Goal: Navigation & Orientation: Find specific page/section

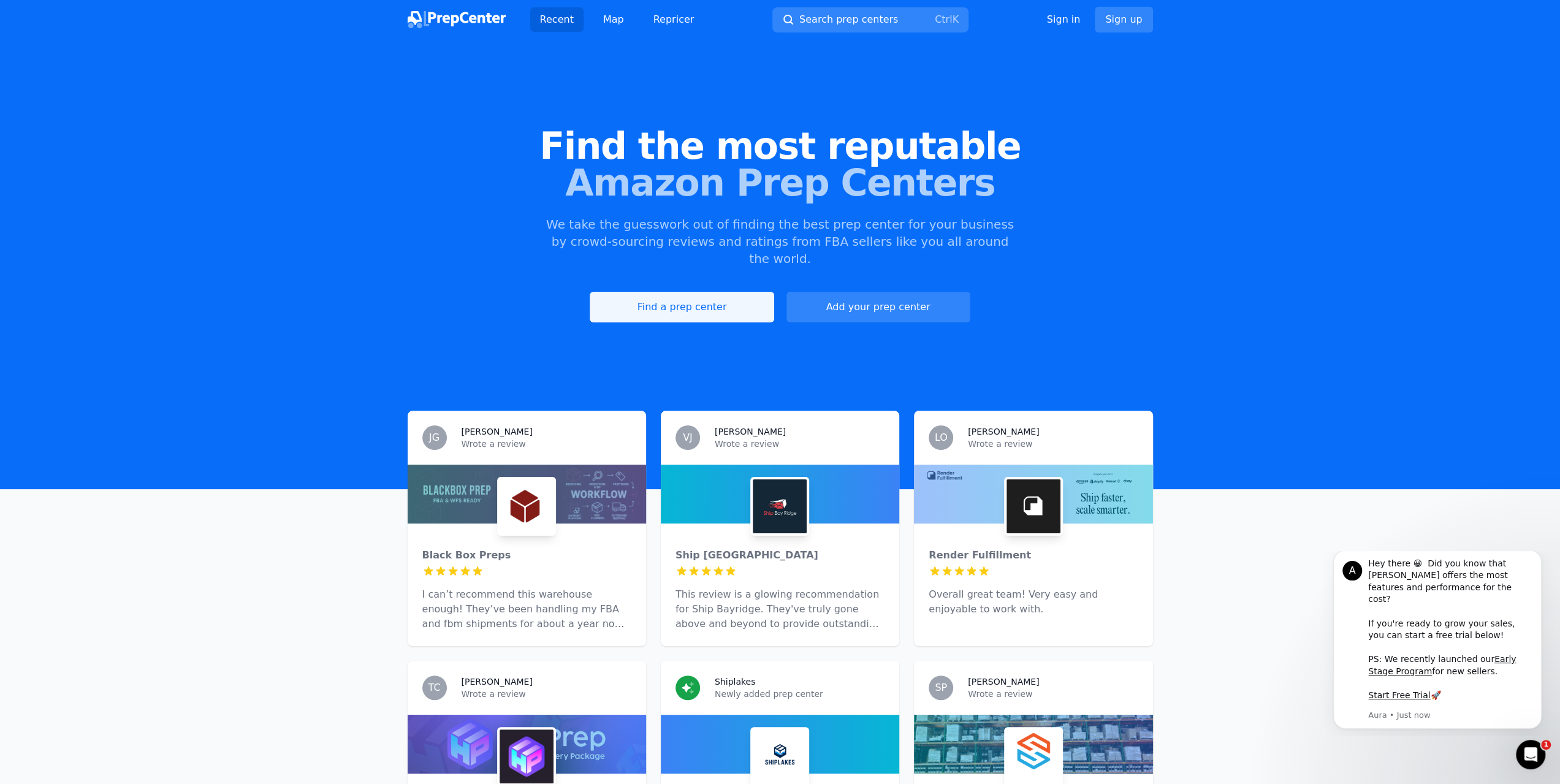
click at [685, 291] on link "Find a prep center" at bounding box center [681, 307] width 184 height 31
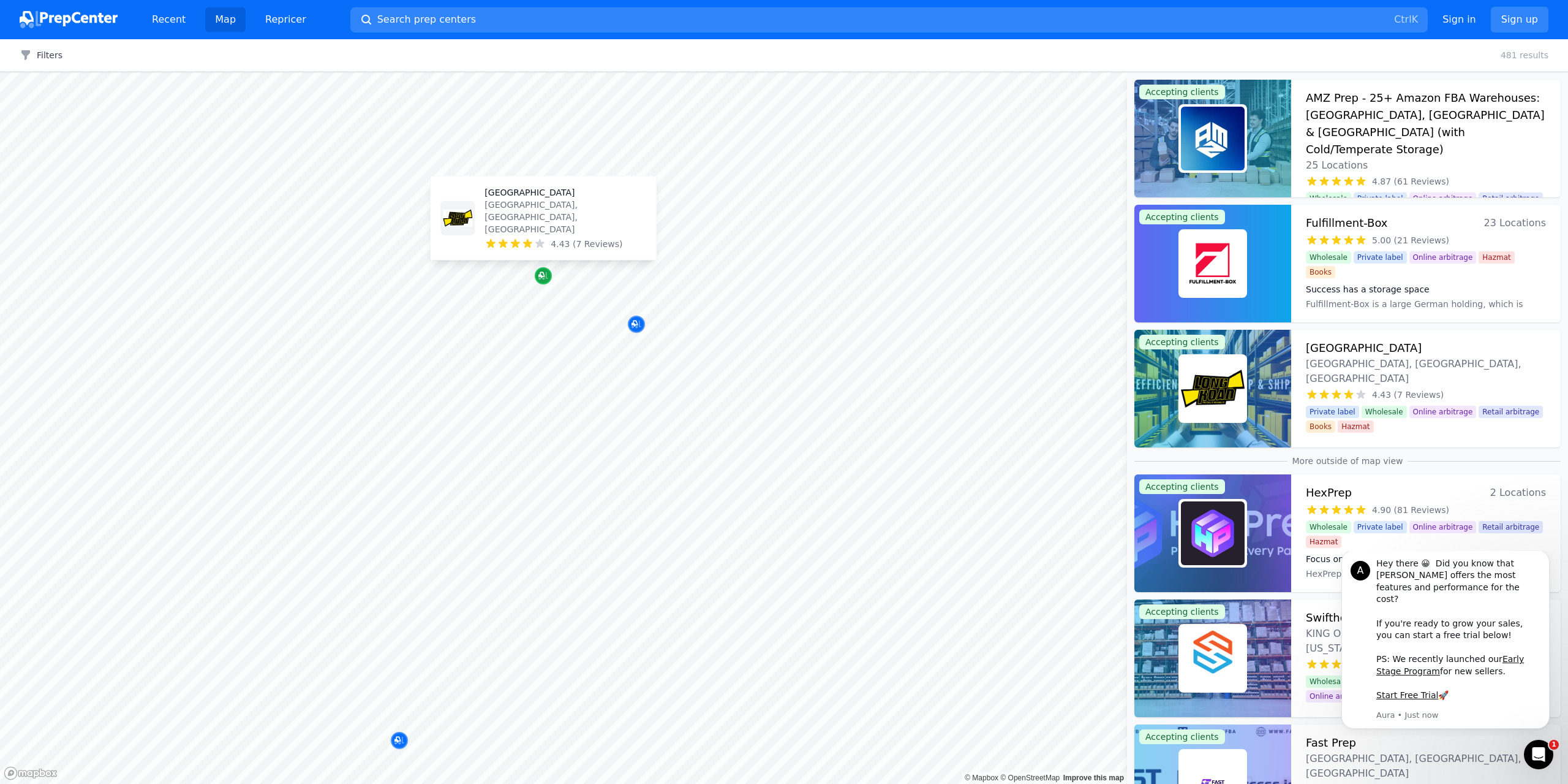
click at [544, 279] on icon "Map marker" at bounding box center [543, 276] width 10 height 8
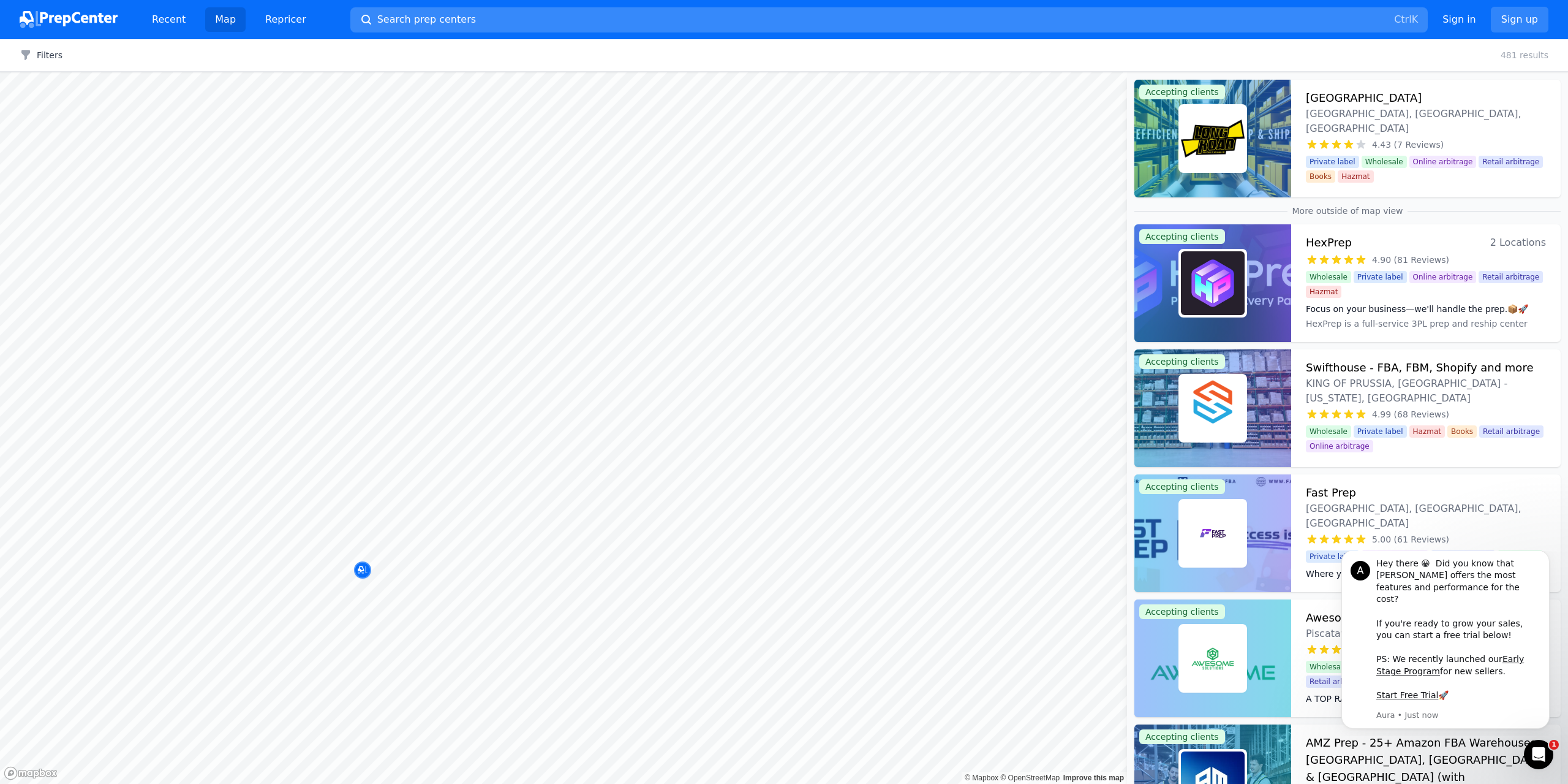
click at [464, 11] on div "Recent Map Repricer Search prep centers Ctrl K Open main menu Sign in Sign up F…" at bounding box center [784, 392] width 1568 height 784
click at [364, 560] on icon "Map marker" at bounding box center [361, 559] width 10 height 8
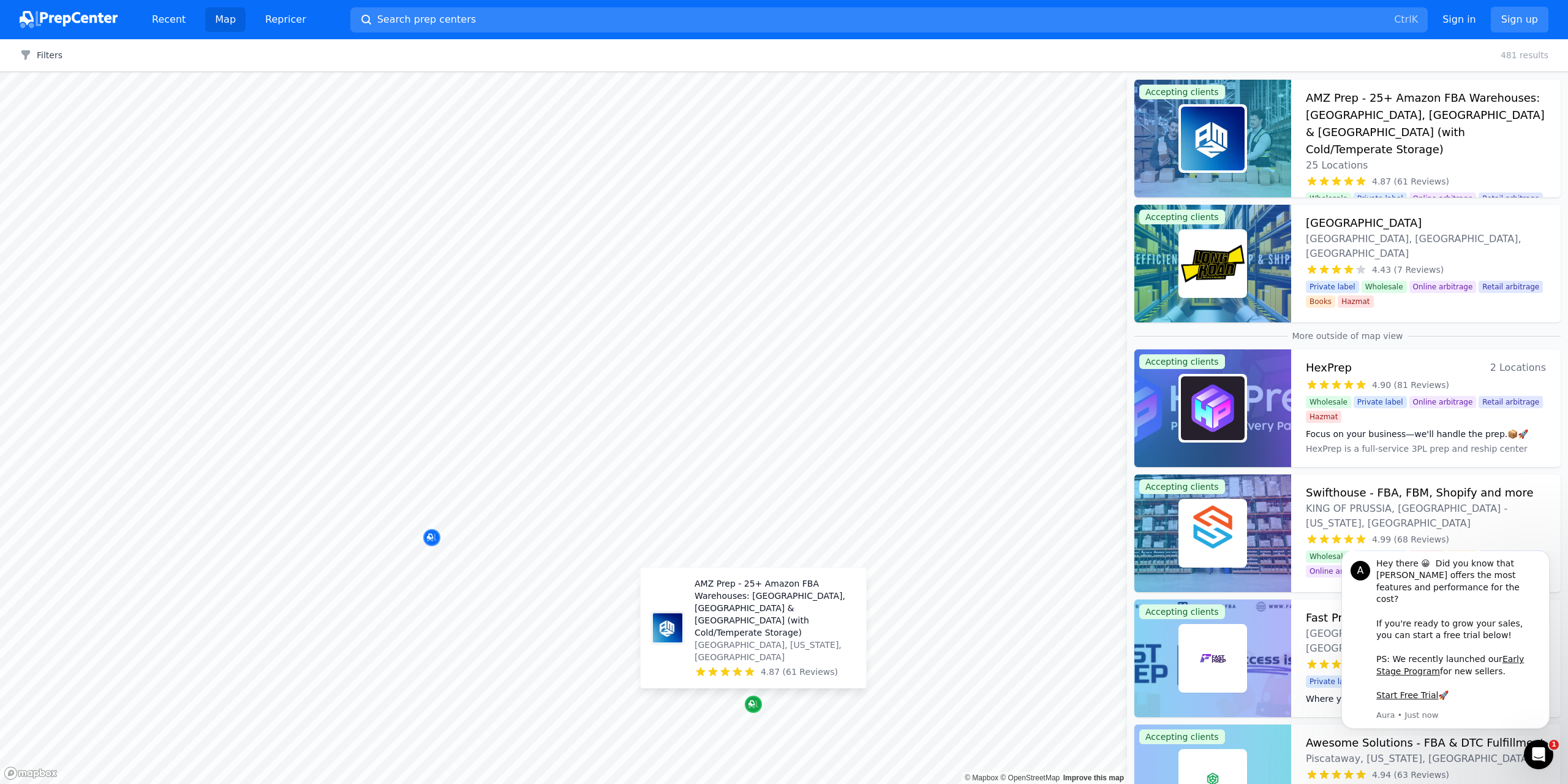
click at [759, 702] on div "Map marker" at bounding box center [753, 704] width 17 height 17
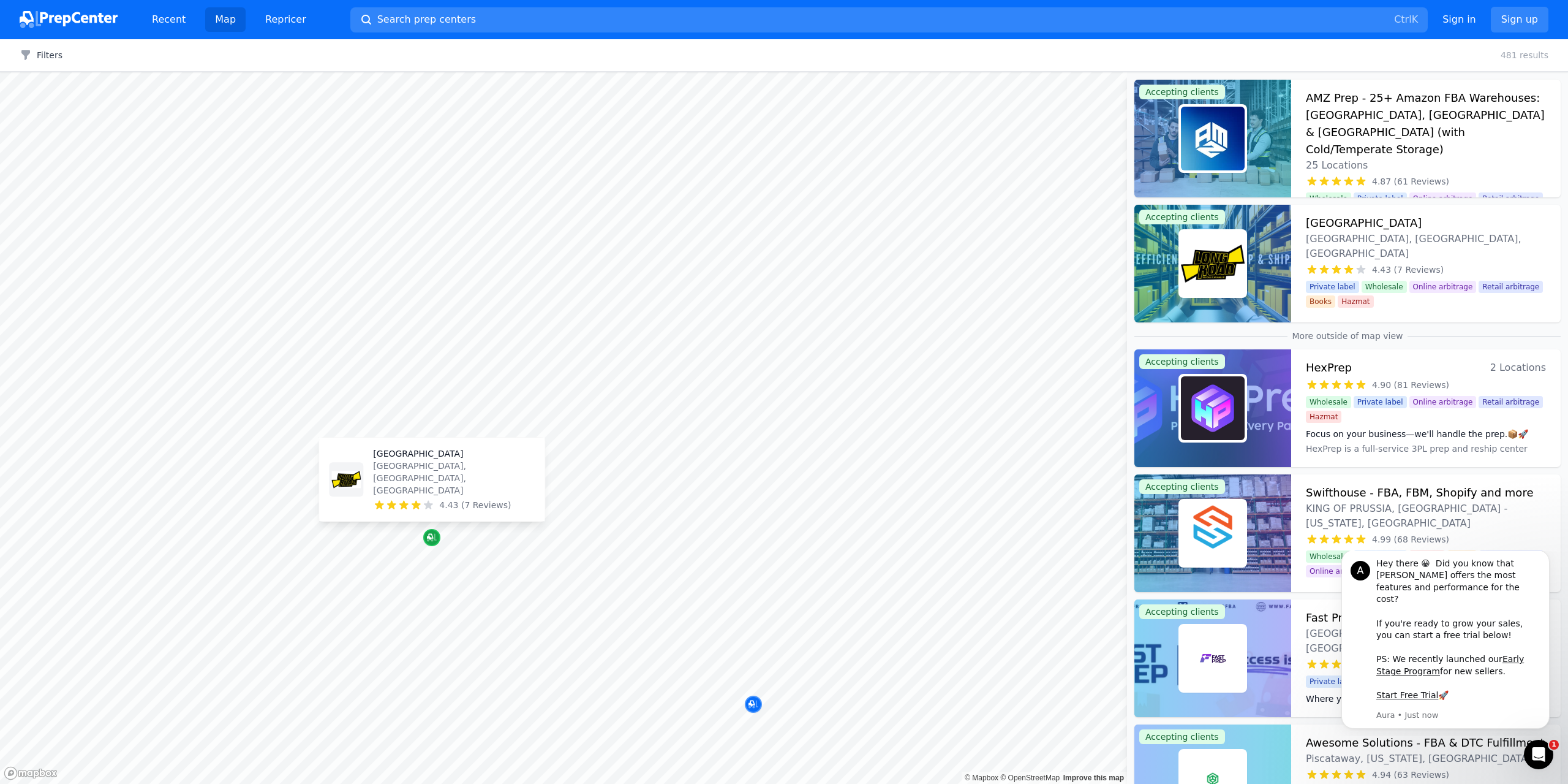
click at [431, 534] on icon "Map marker" at bounding box center [430, 537] width 6 height 6
click at [1360, 221] on h3 "[GEOGRAPHIC_DATA]" at bounding box center [1364, 223] width 116 height 17
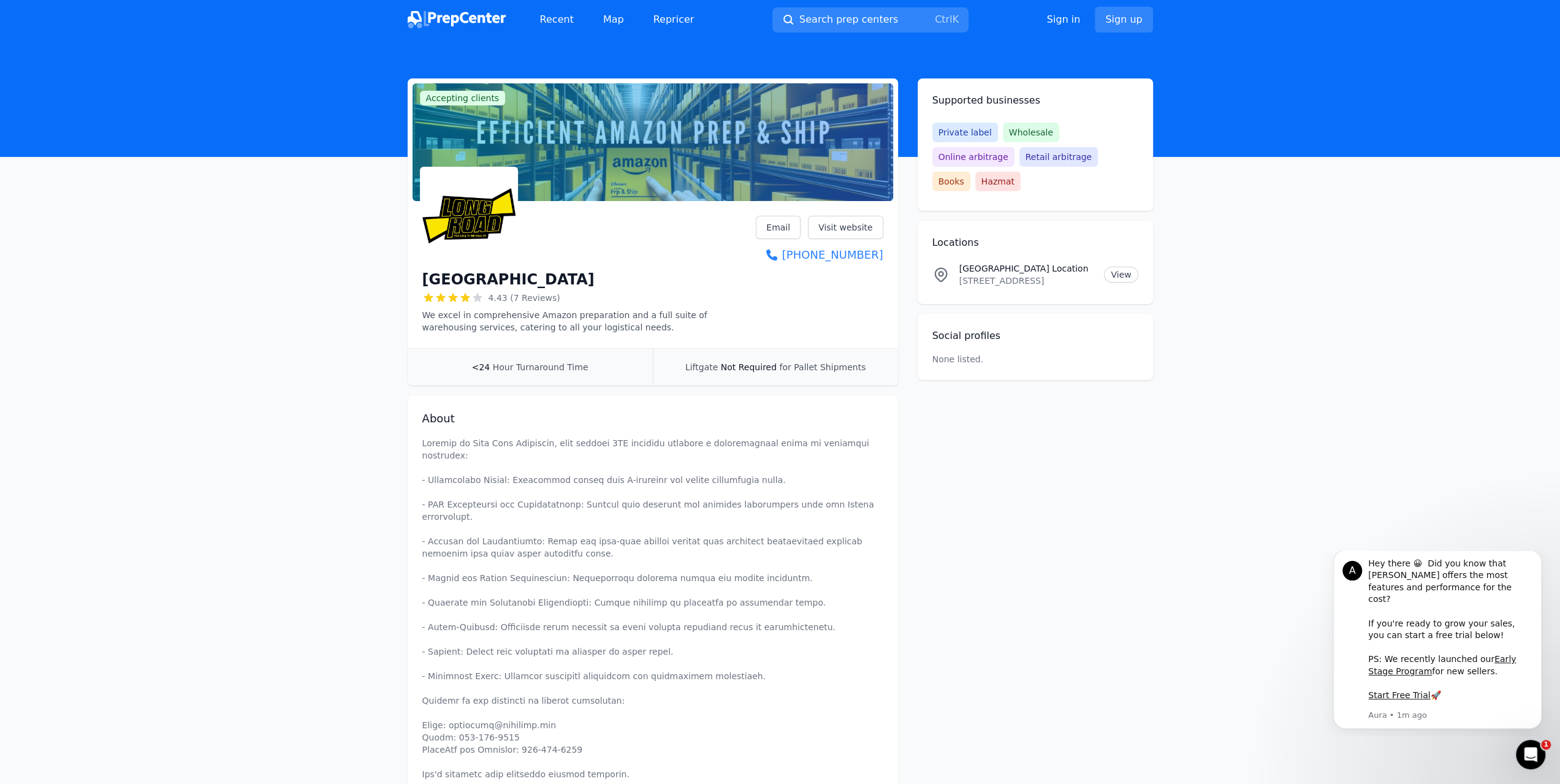
drag, startPoint x: 1361, startPoint y: 221, endPoint x: 1044, endPoint y: 530, distance: 442.7
click at [522, 298] on span "4.43 (7 Reviews)" at bounding box center [524, 297] width 72 height 12
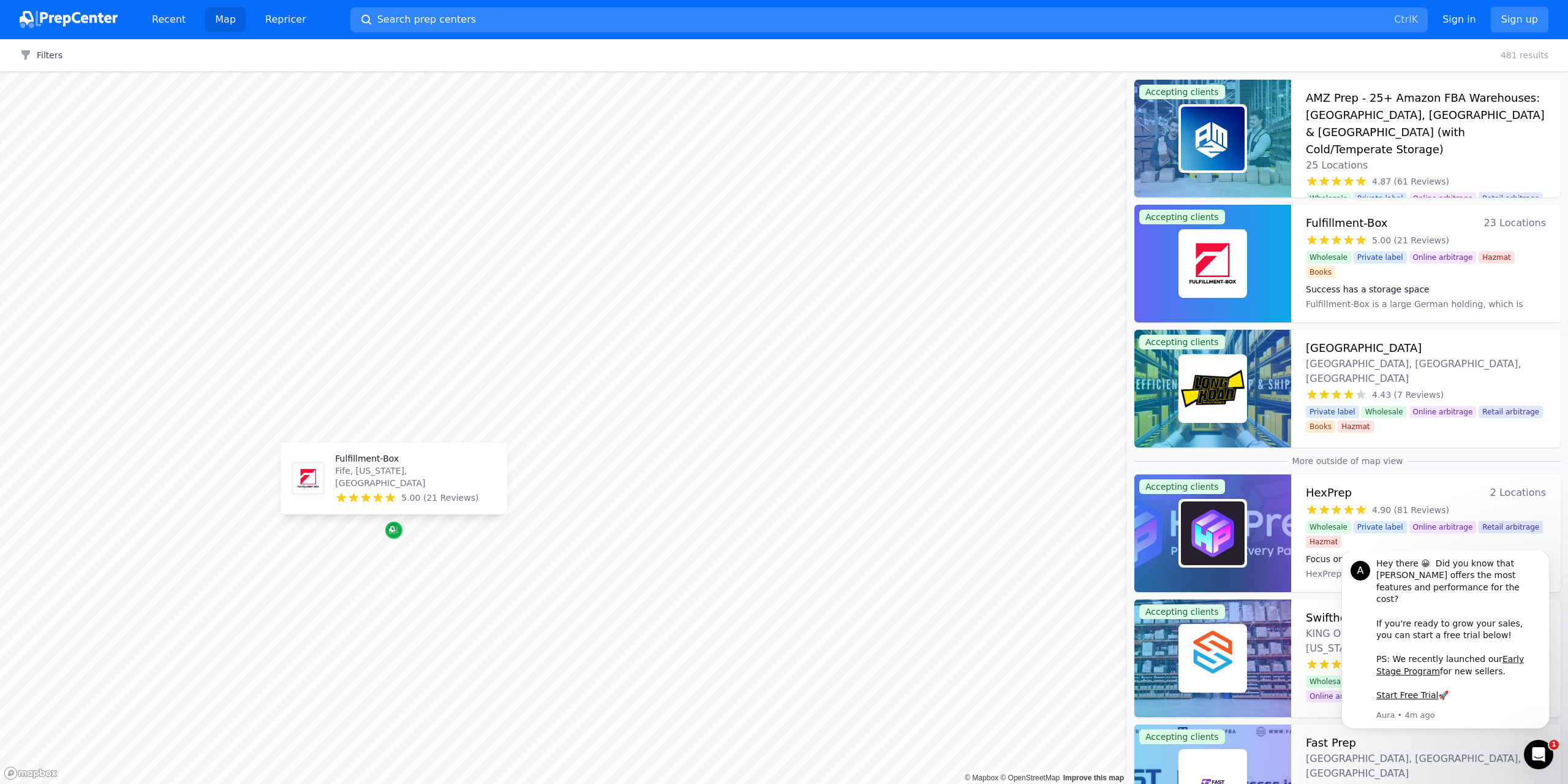
click at [387, 528] on div "Map marker" at bounding box center [393, 530] width 17 height 17
click at [416, 471] on div "Map marker" at bounding box center [415, 464] width 17 height 17
click at [414, 467] on icon "Map marker" at bounding box center [415, 464] width 10 height 8
click at [1358, 345] on h3 "[GEOGRAPHIC_DATA]" at bounding box center [1364, 348] width 116 height 17
click at [1217, 137] on img at bounding box center [1213, 139] width 64 height 64
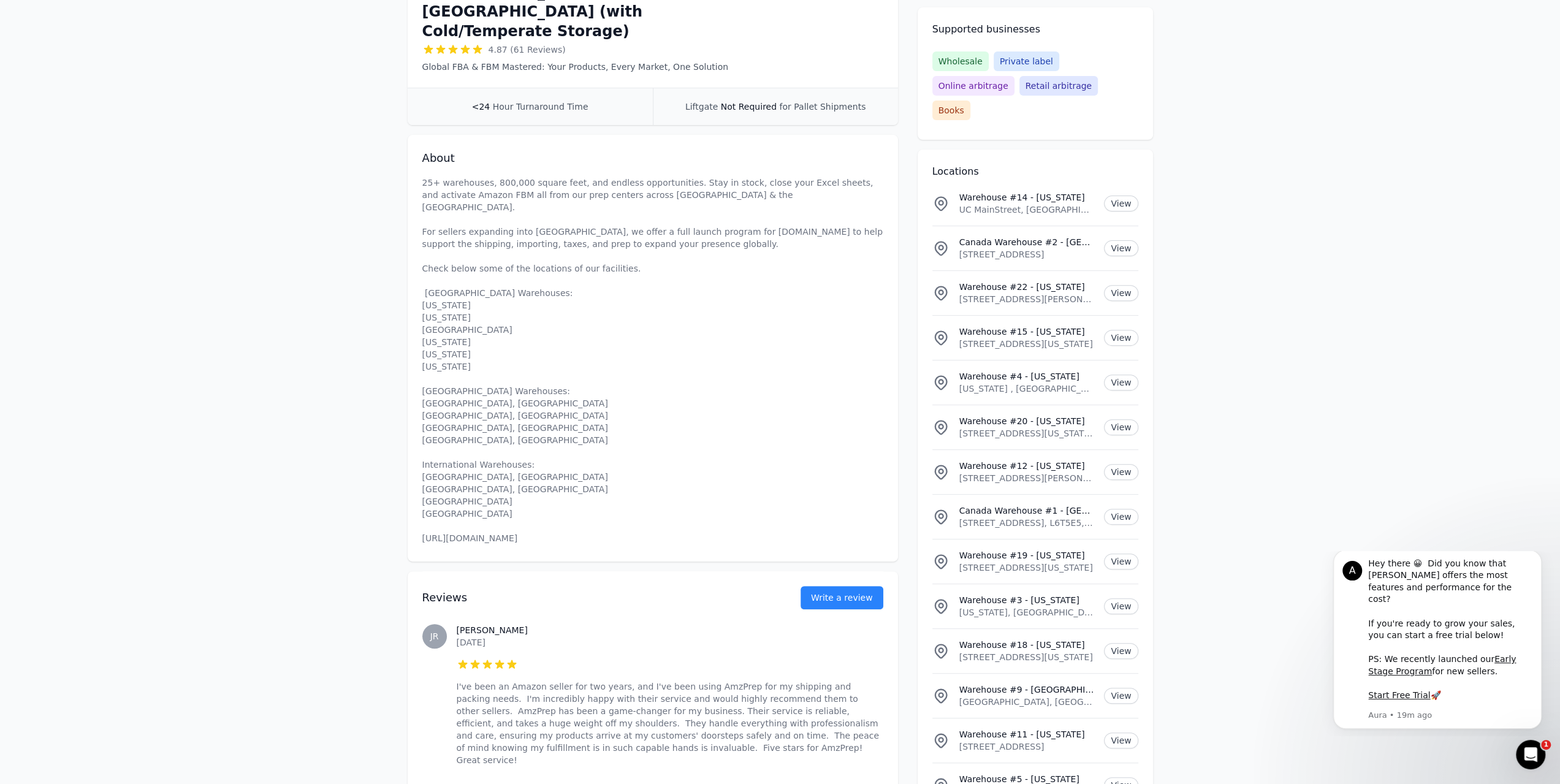
scroll to position [8637, 0]
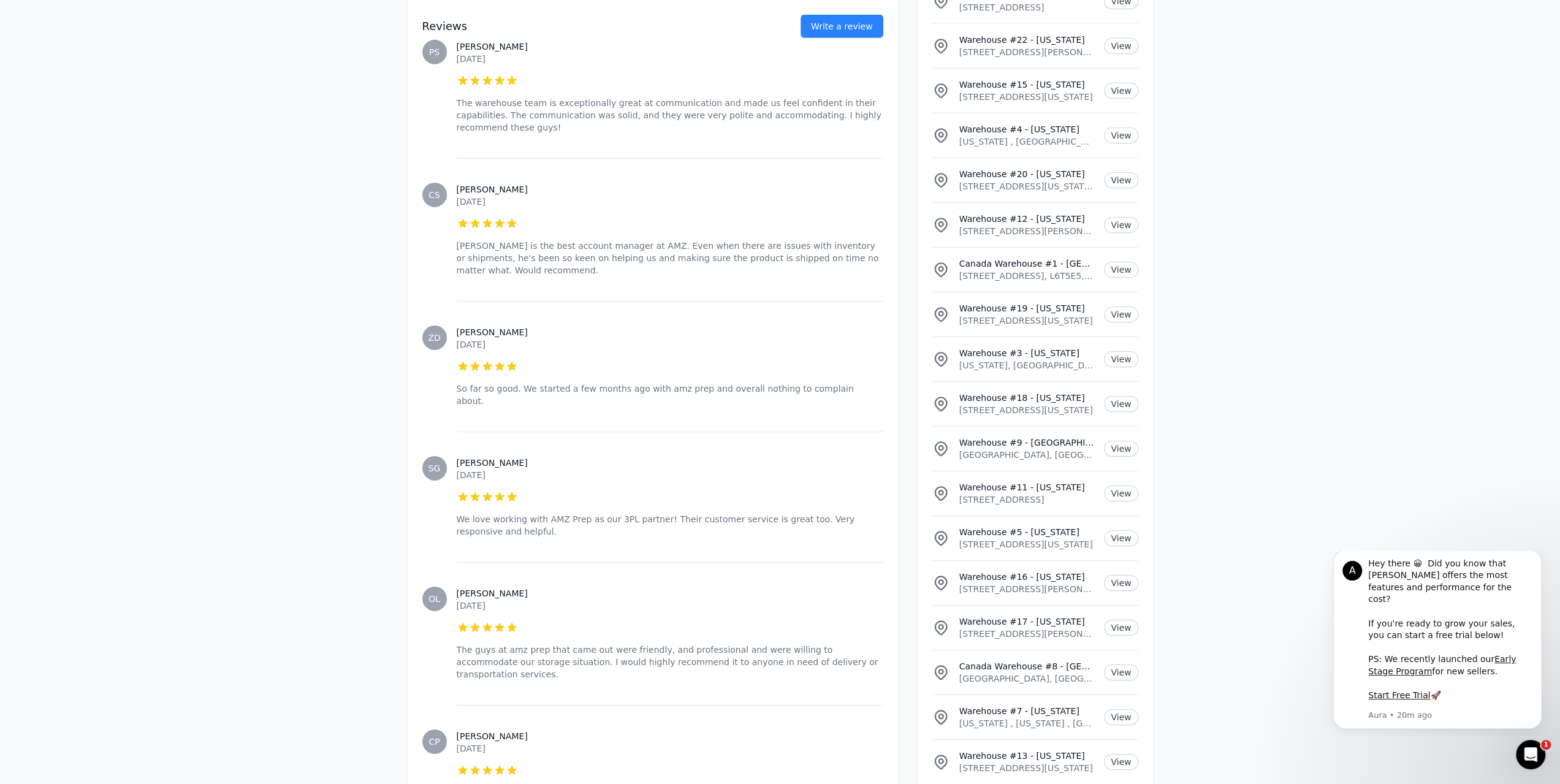
drag, startPoint x: 960, startPoint y: 567, endPoint x: 1069, endPoint y: 579, distance: 109.7
copy p "10441 SE 240th St, Kent, Kent"
